Goal: Task Accomplishment & Management: Use online tool/utility

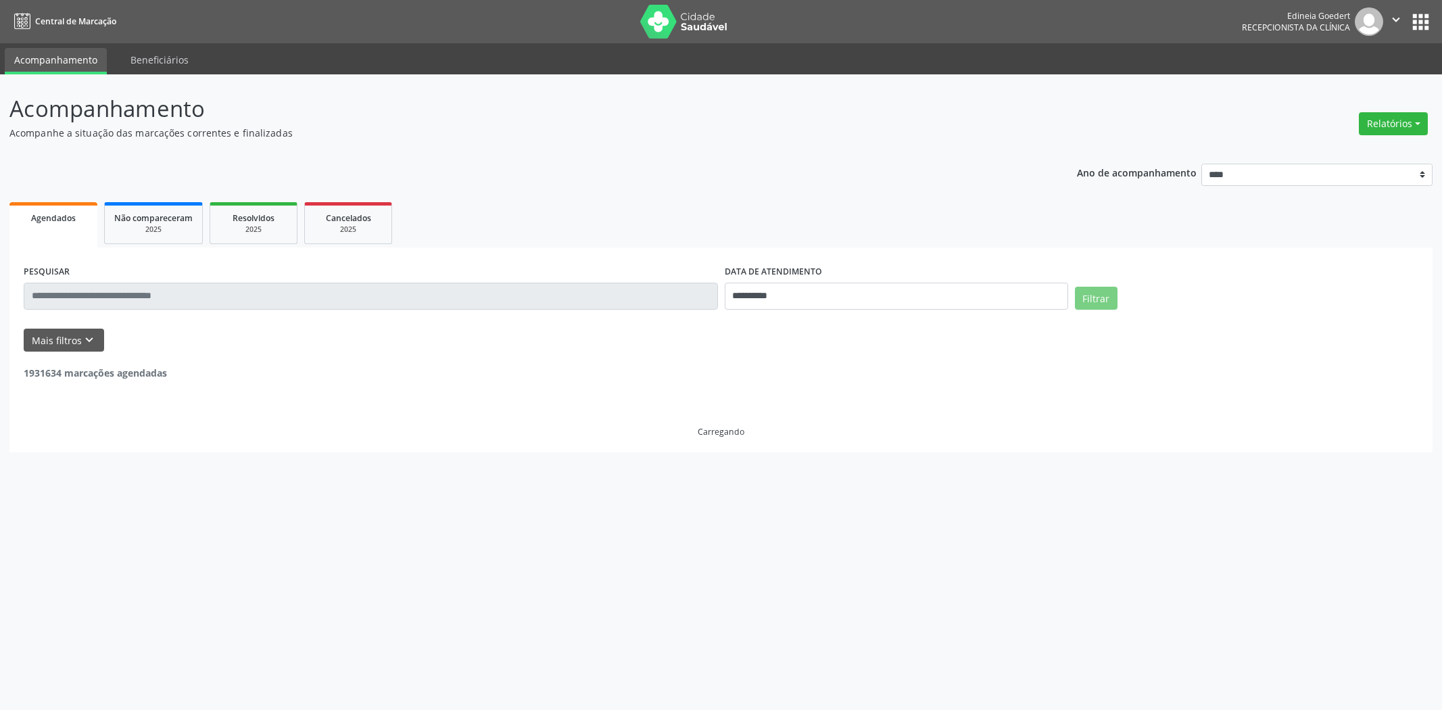
click at [1382, 127] on button "Relatórios" at bounding box center [1393, 123] width 69 height 23
click at [1351, 165] on link "Procedimentos realizados" at bounding box center [1355, 171] width 145 height 19
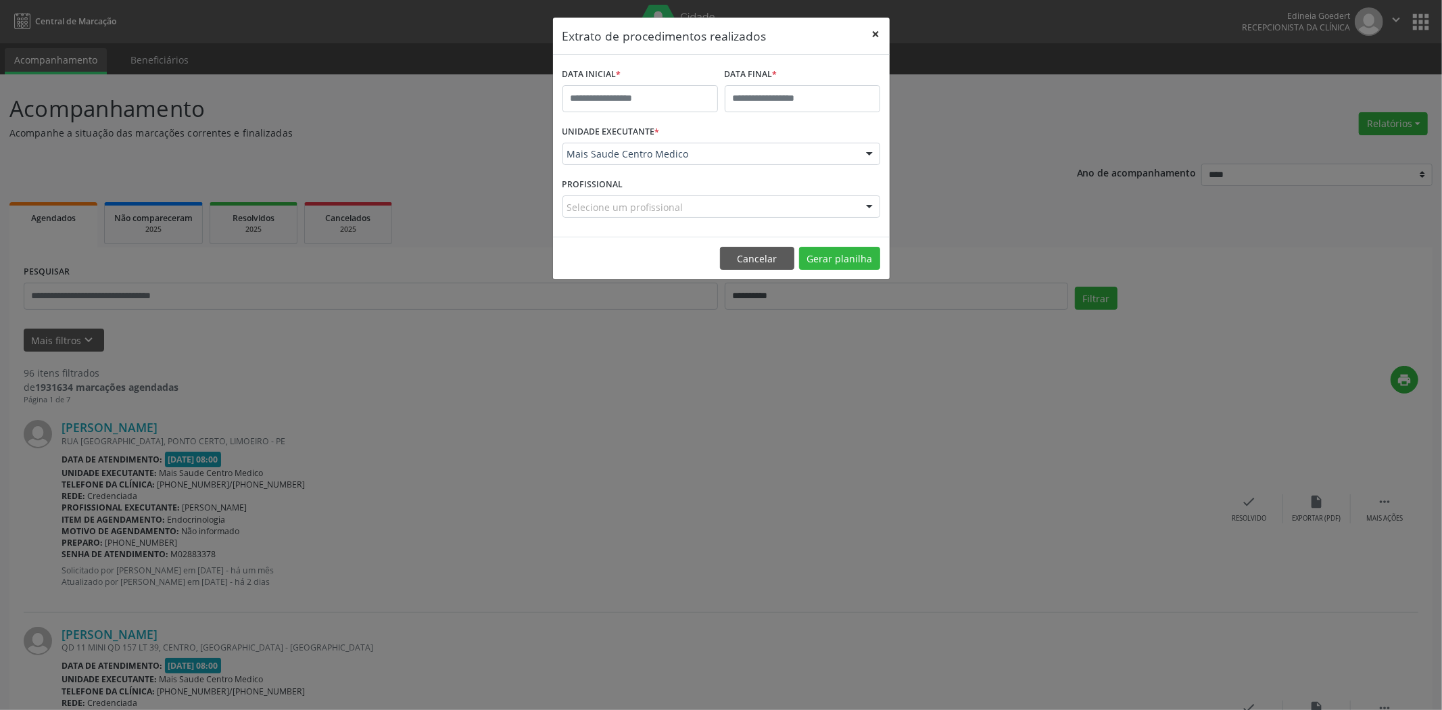
click at [870, 30] on button "×" at bounding box center [876, 34] width 27 height 33
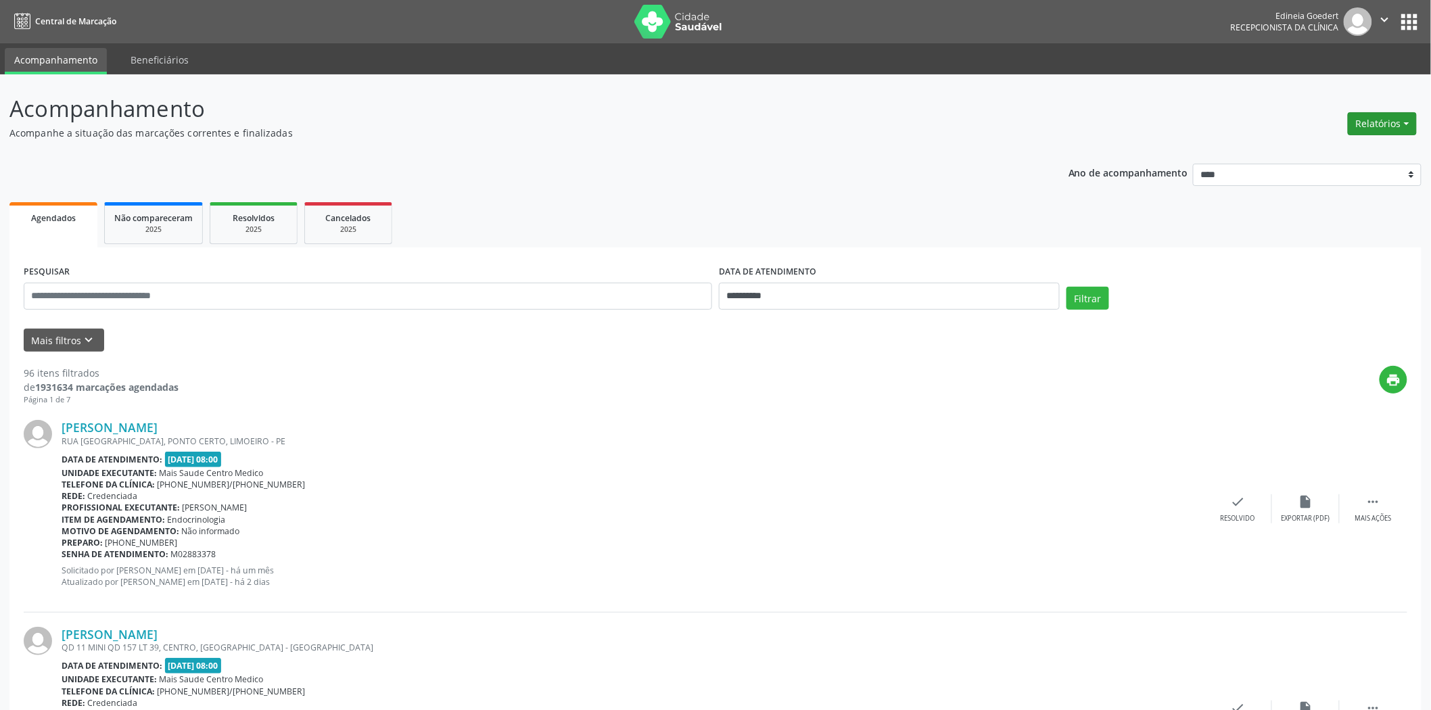
drag, startPoint x: 1383, startPoint y: 117, endPoint x: 1381, endPoint y: 124, distance: 7.1
click at [1383, 118] on button "Relatórios" at bounding box center [1382, 123] width 69 height 23
click at [1361, 153] on link "Agendamentos" at bounding box center [1343, 152] width 145 height 19
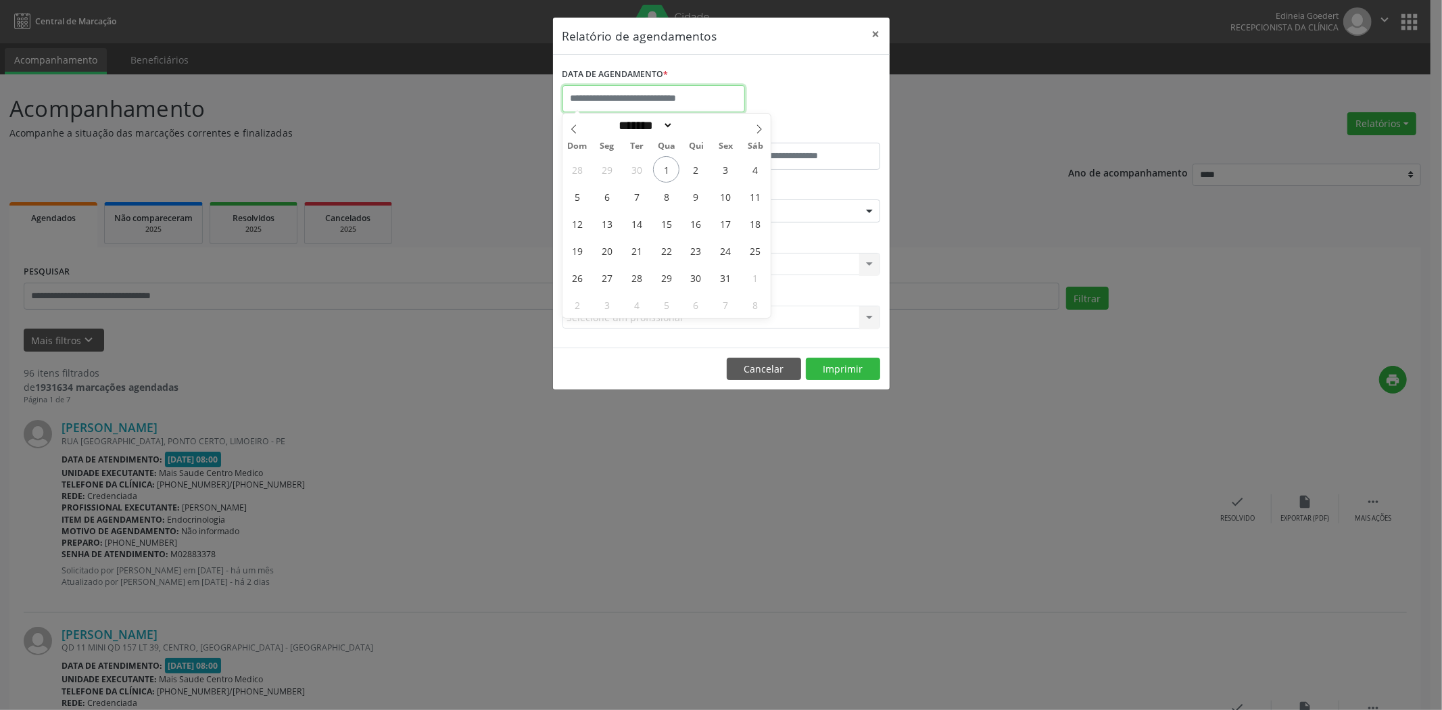
click at [705, 98] on input "text" at bounding box center [654, 98] width 183 height 27
click at [688, 172] on span "2" at bounding box center [696, 169] width 26 height 26
type input "**********"
click at [688, 172] on span "2" at bounding box center [696, 169] width 26 height 26
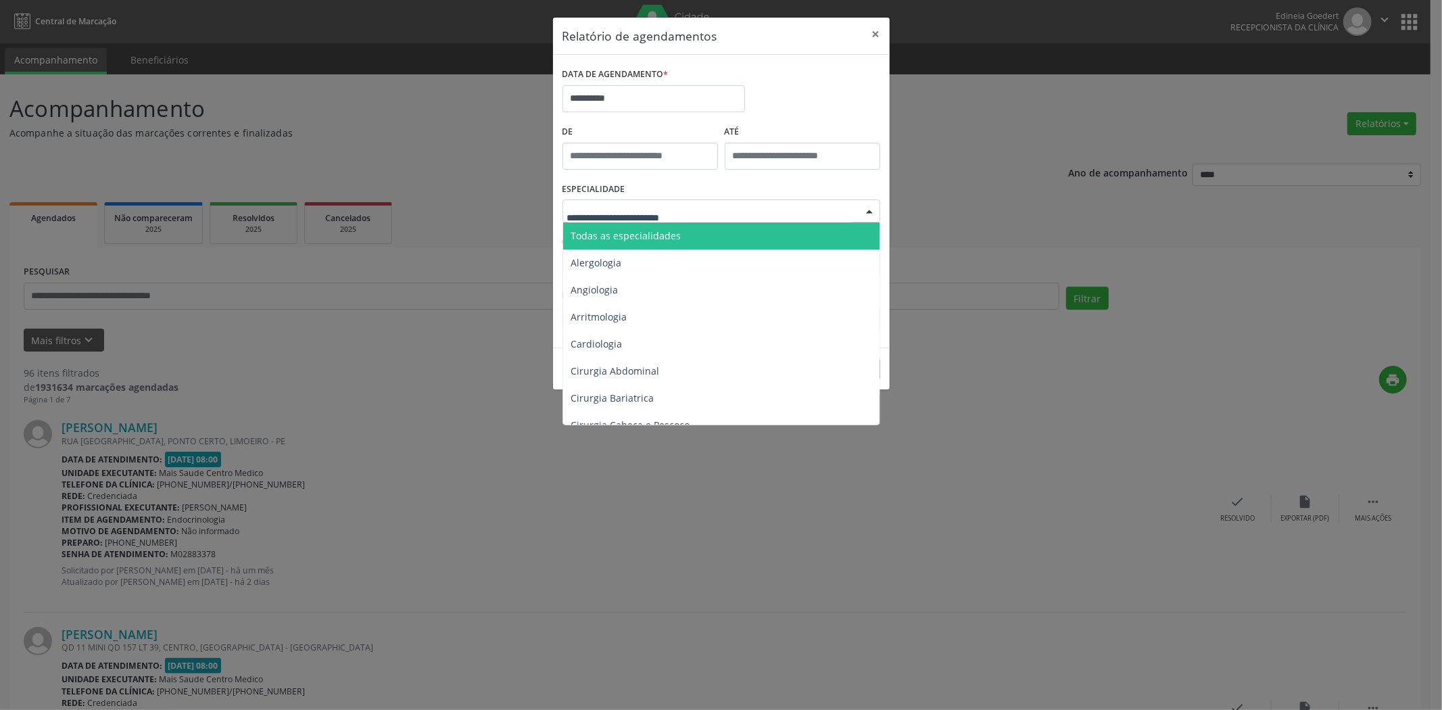
click at [699, 206] on div at bounding box center [722, 210] width 318 height 23
click at [700, 230] on span "Todas as especialidades" at bounding box center [722, 235] width 318 height 27
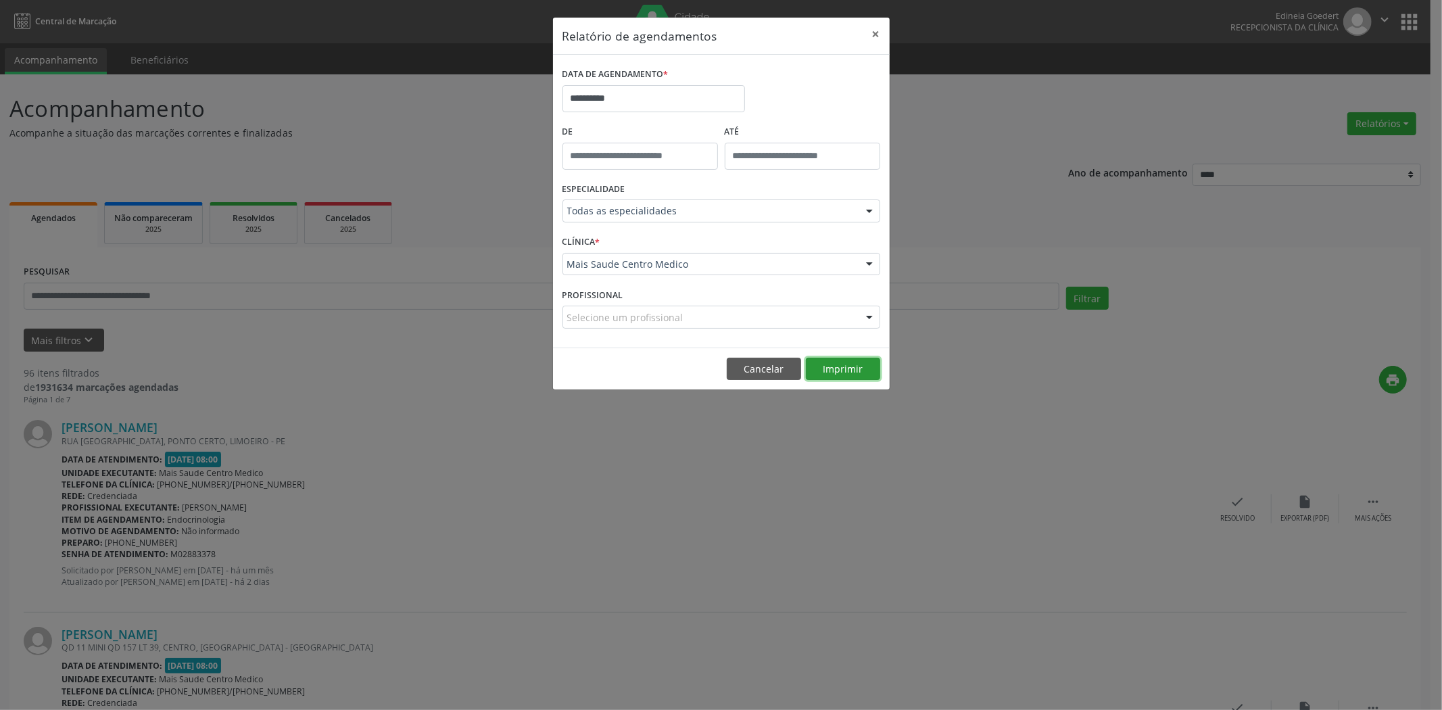
click at [823, 364] on button "Imprimir" at bounding box center [843, 369] width 74 height 23
